Goal: Transaction & Acquisition: Download file/media

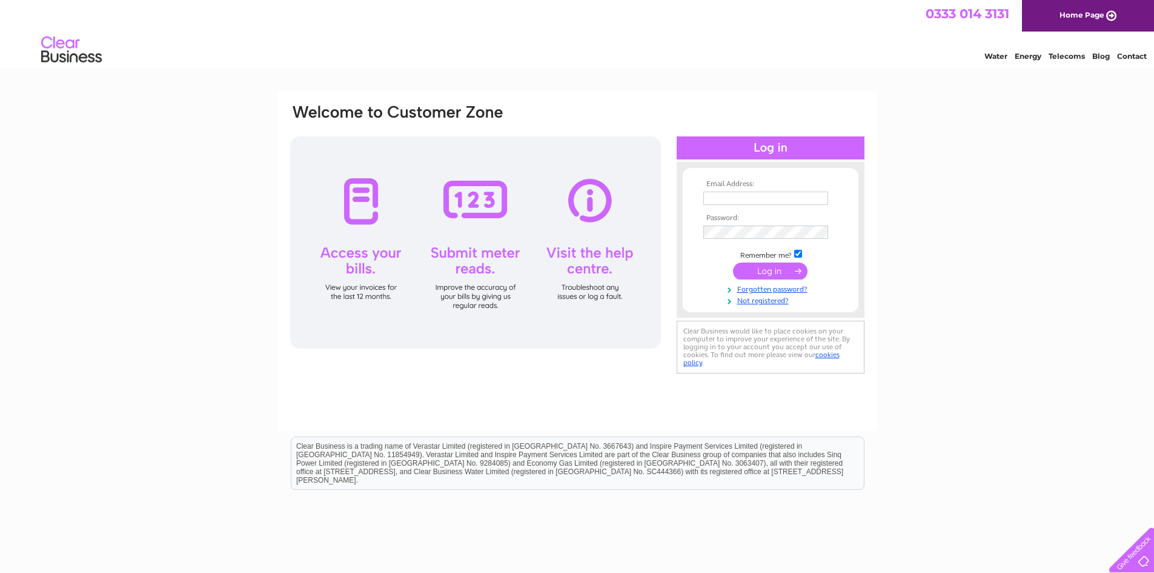
click at [745, 199] on input "text" at bounding box center [765, 197] width 125 height 13
type input "turborandduk@gmail.com"
click at [1010, 214] on div "Email Address: turborandduk@gmail.com Password: Forgotten password?" at bounding box center [577, 364] width 1154 height 547
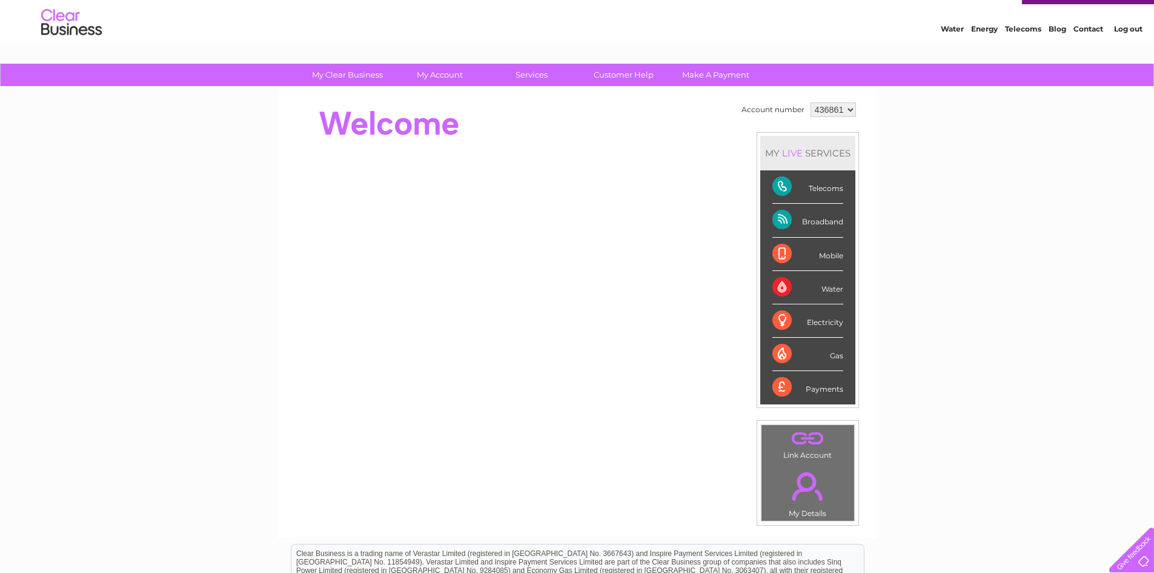
scroll to position [27, 0]
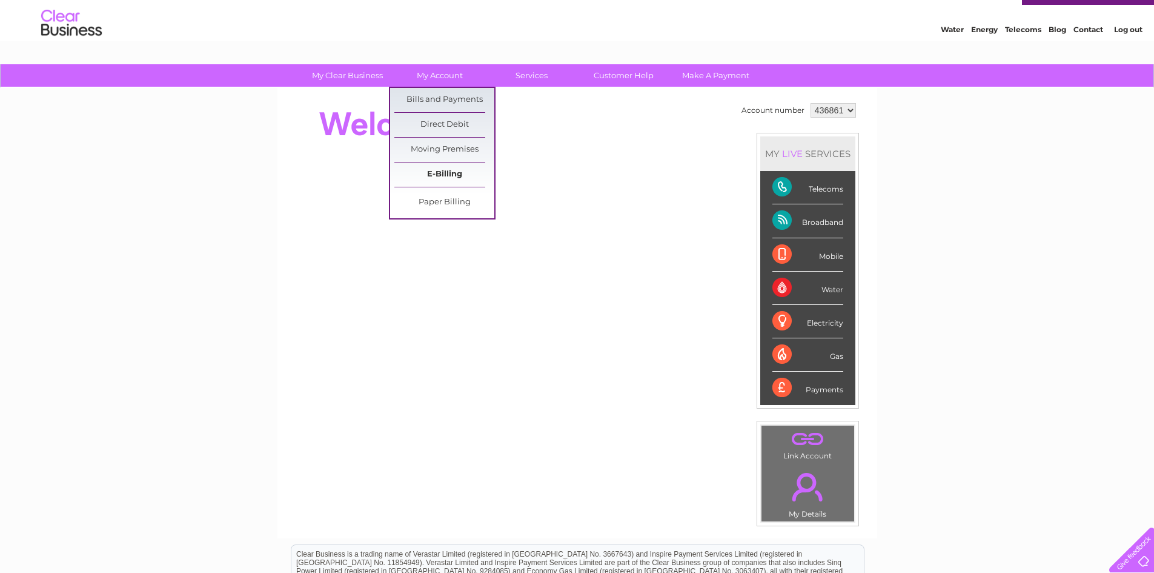
click at [451, 169] on link "E-Billing" at bounding box center [444, 174] width 100 height 24
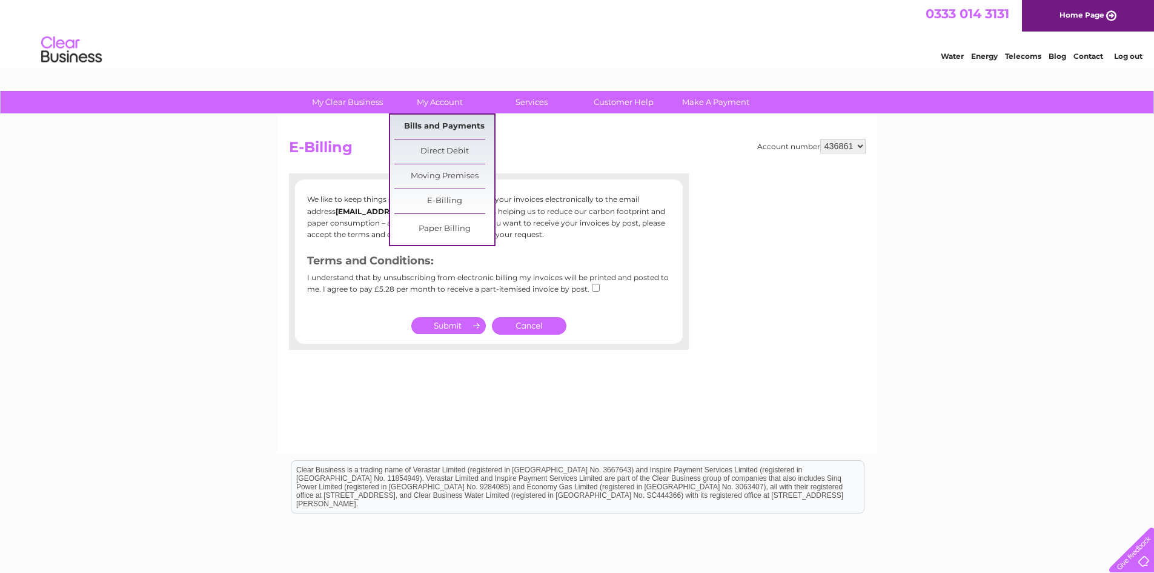
click at [450, 120] on link "Bills and Payments" at bounding box center [444, 127] width 100 height 24
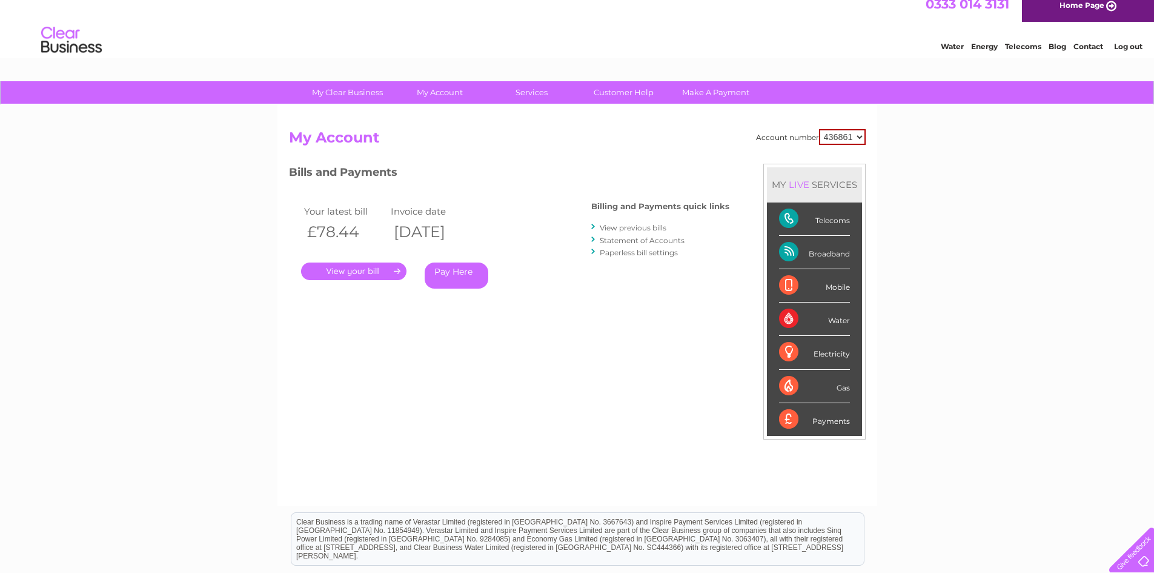
scroll to position [159, 0]
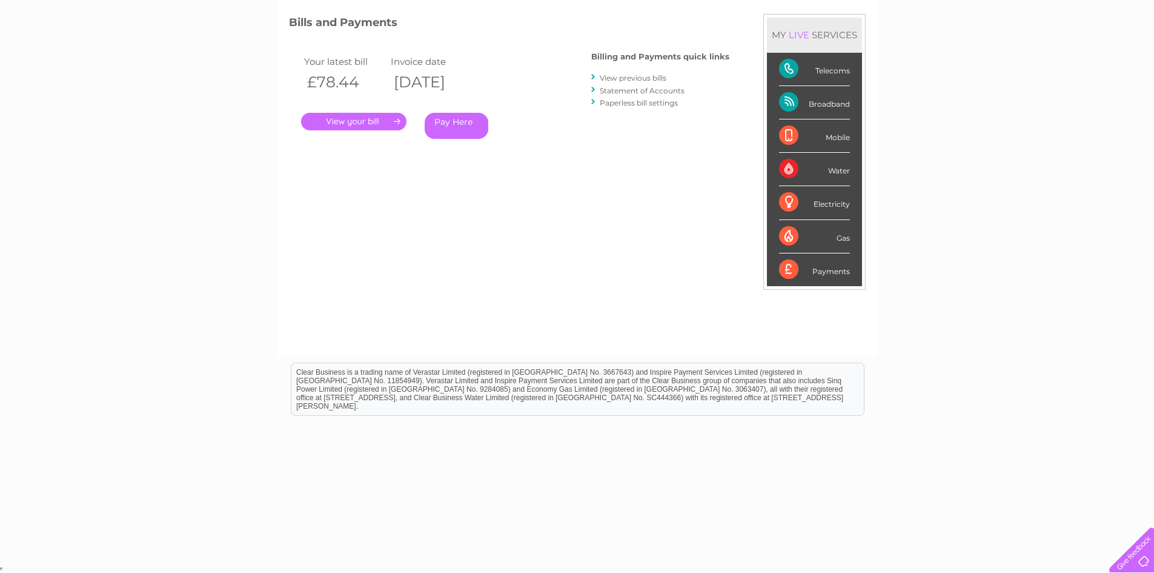
click at [628, 77] on link "View previous bills" at bounding box center [633, 77] width 67 height 9
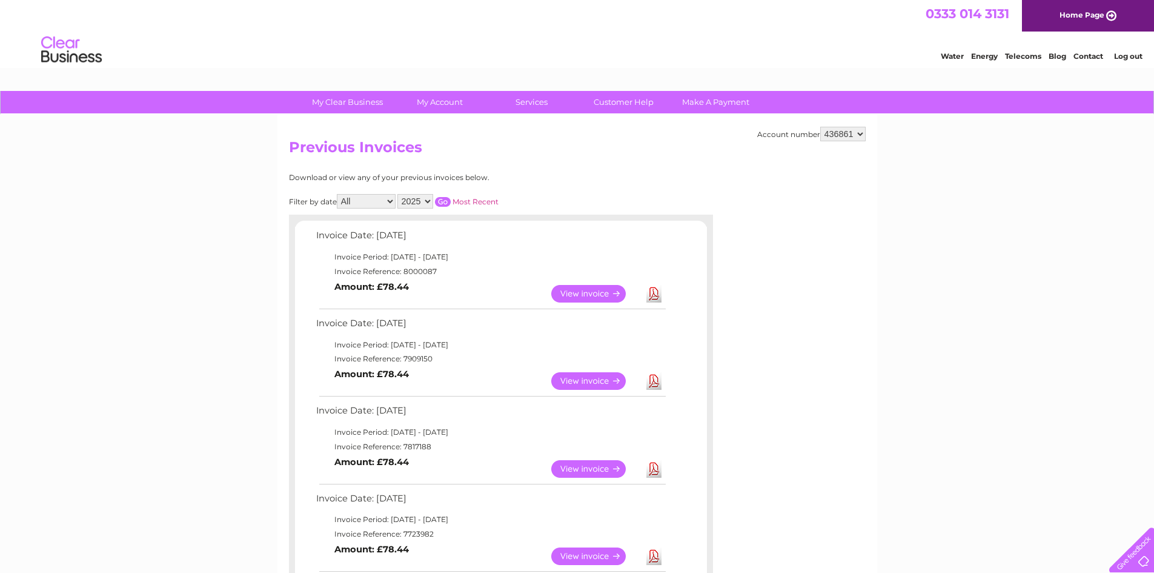
click at [653, 293] on link "Download" at bounding box center [654, 294] width 15 height 18
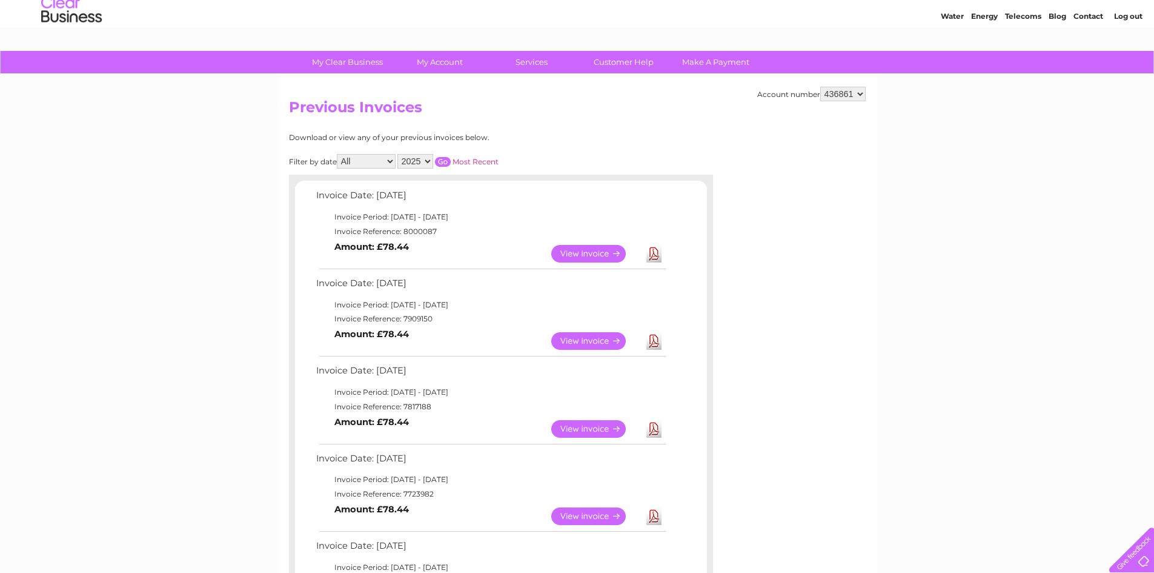
scroll to position [61, 0]
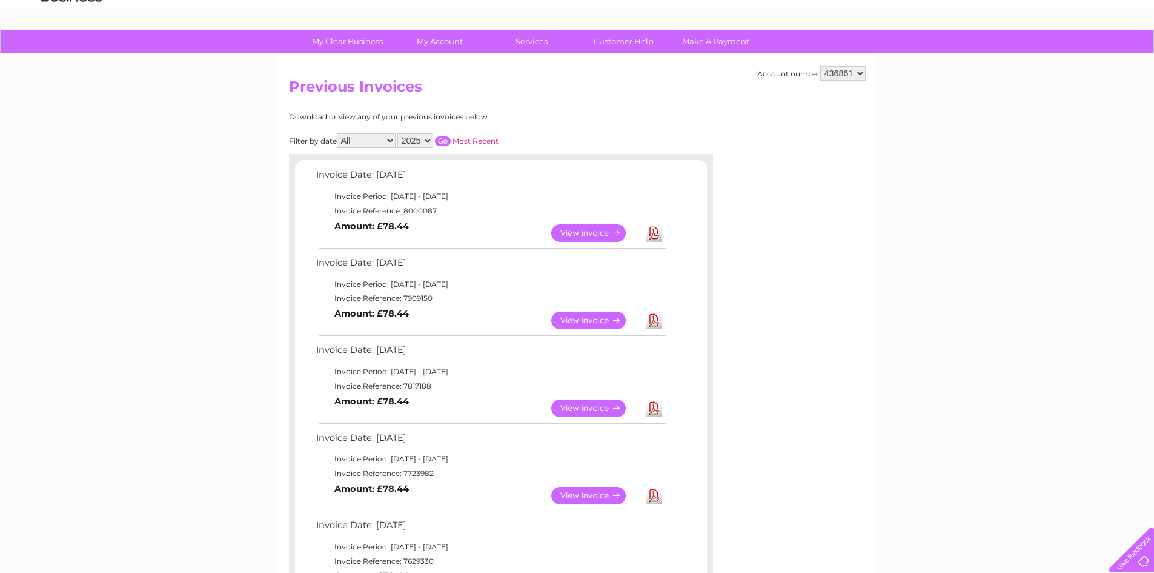
click at [657, 410] on link "Download" at bounding box center [654, 408] width 15 height 18
